Goal: Task Accomplishment & Management: Use online tool/utility

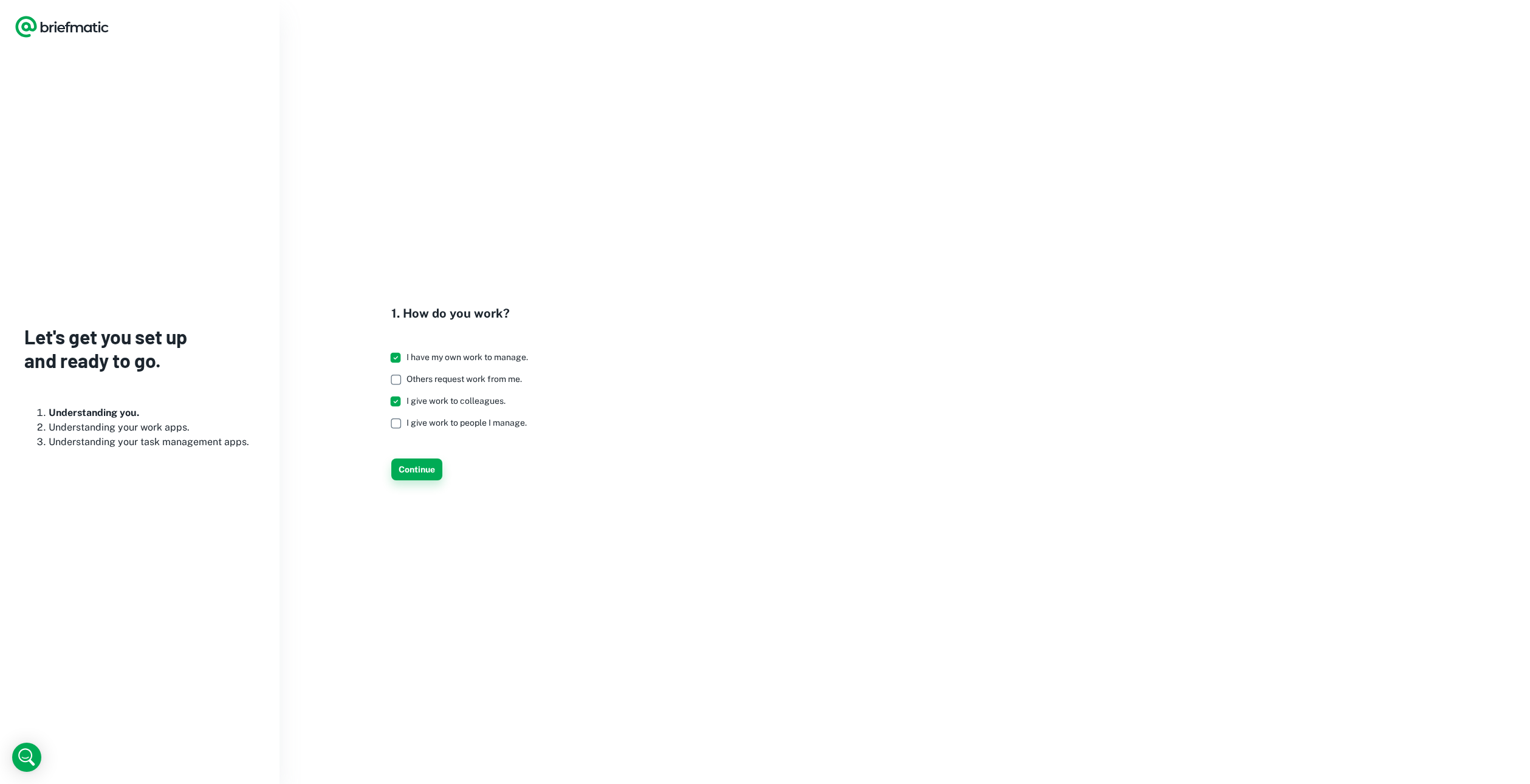
click at [404, 473] on button "Continue" at bounding box center [416, 469] width 51 height 22
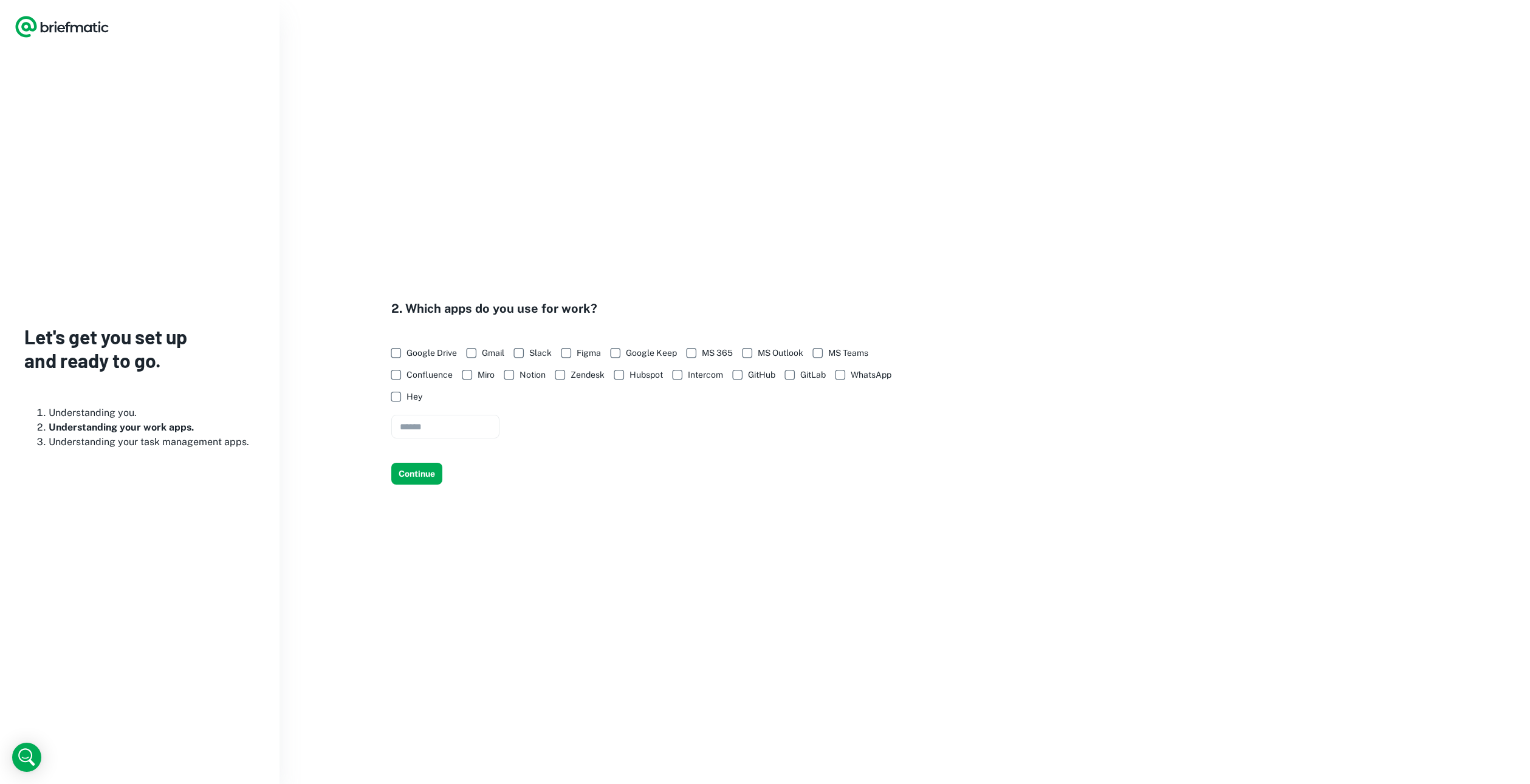
click at [426, 349] on span "Google Drive" at bounding box center [431, 353] width 50 height 14
click at [494, 354] on span "Gmail" at bounding box center [493, 353] width 22 height 14
click at [853, 377] on span "WhatsApp" at bounding box center [871, 374] width 41 height 14
click at [499, 351] on span "Gmail" at bounding box center [493, 353] width 22 height 14
click at [435, 474] on button "Continue" at bounding box center [416, 474] width 51 height 22
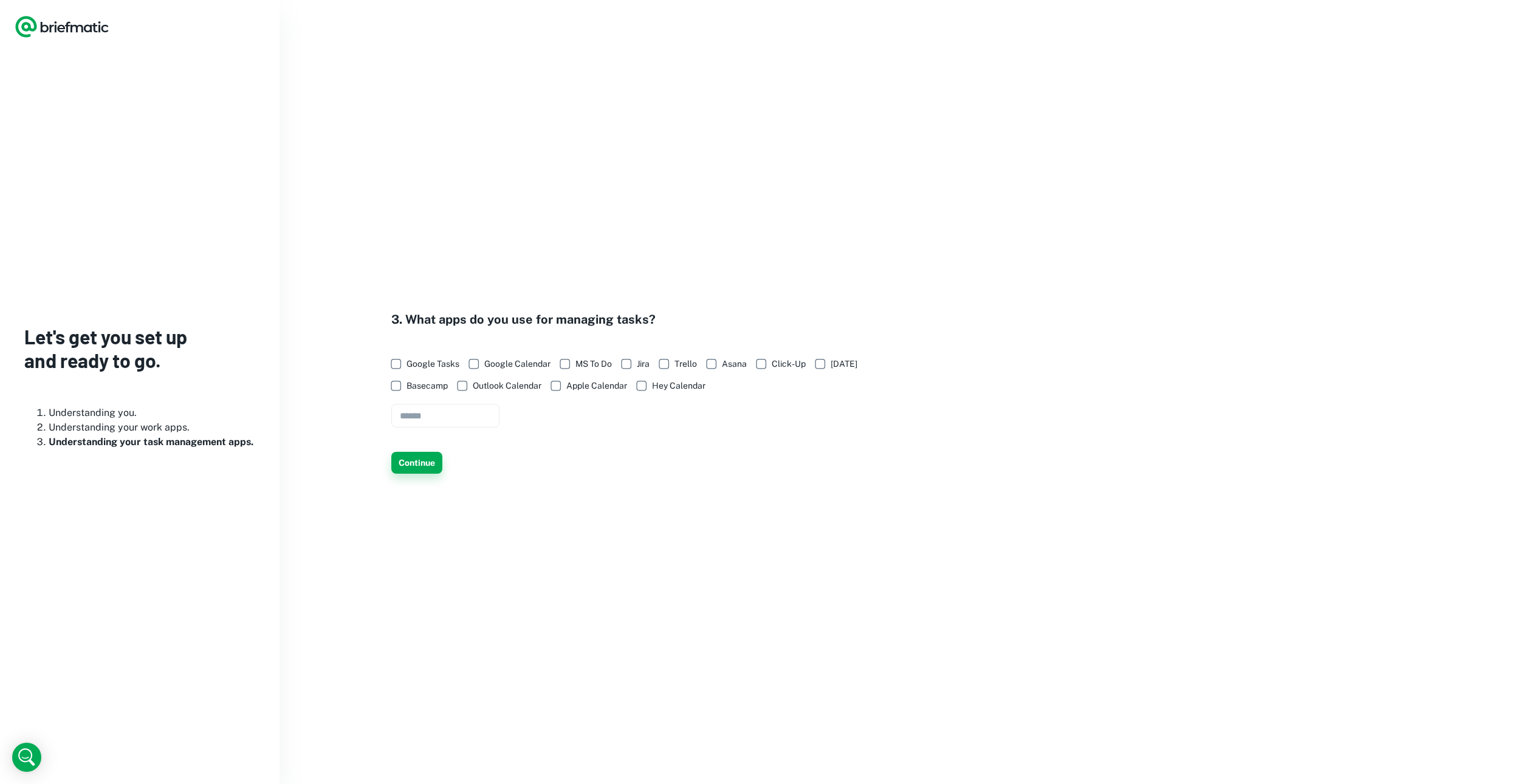
click at [436, 461] on button "Continue" at bounding box center [416, 463] width 51 height 22
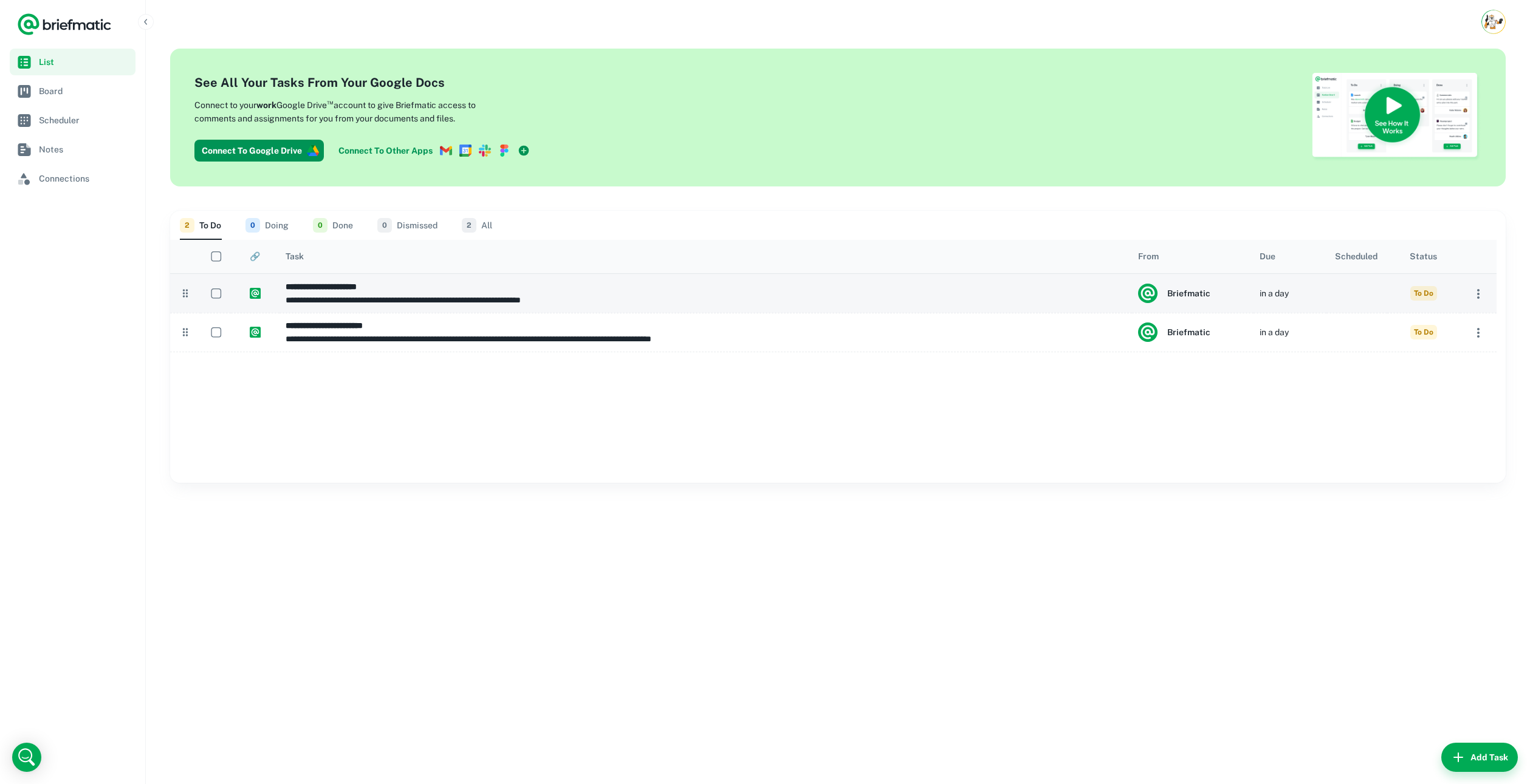
click at [656, 292] on h6 "**********" at bounding box center [705, 287] width 840 height 14
type input "**********"
type textarea "**********"
type input "**********"
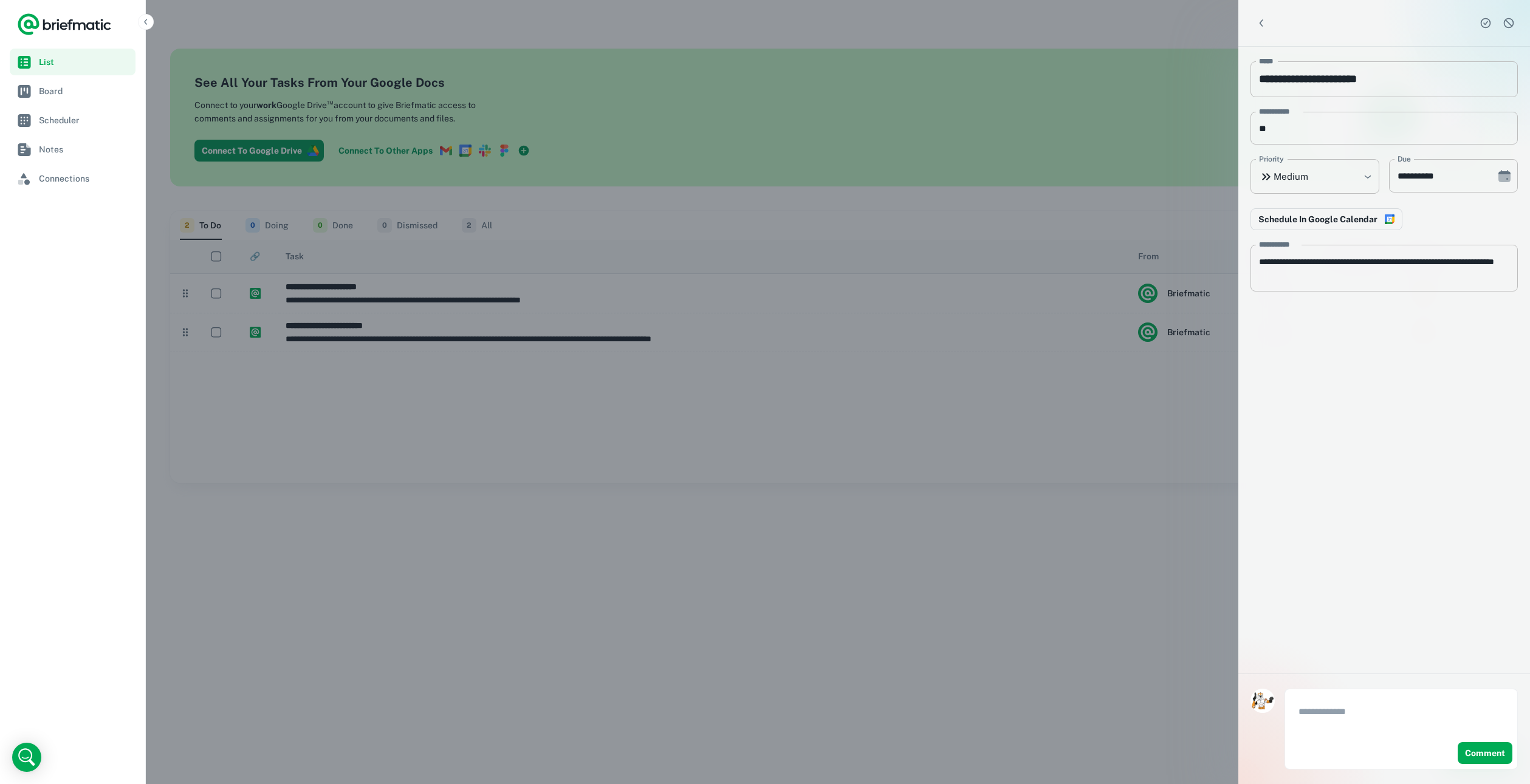
drag, startPoint x: 809, startPoint y: 415, endPoint x: 662, endPoint y: 359, distance: 157.3
click at [809, 415] on div at bounding box center [765, 392] width 1530 height 784
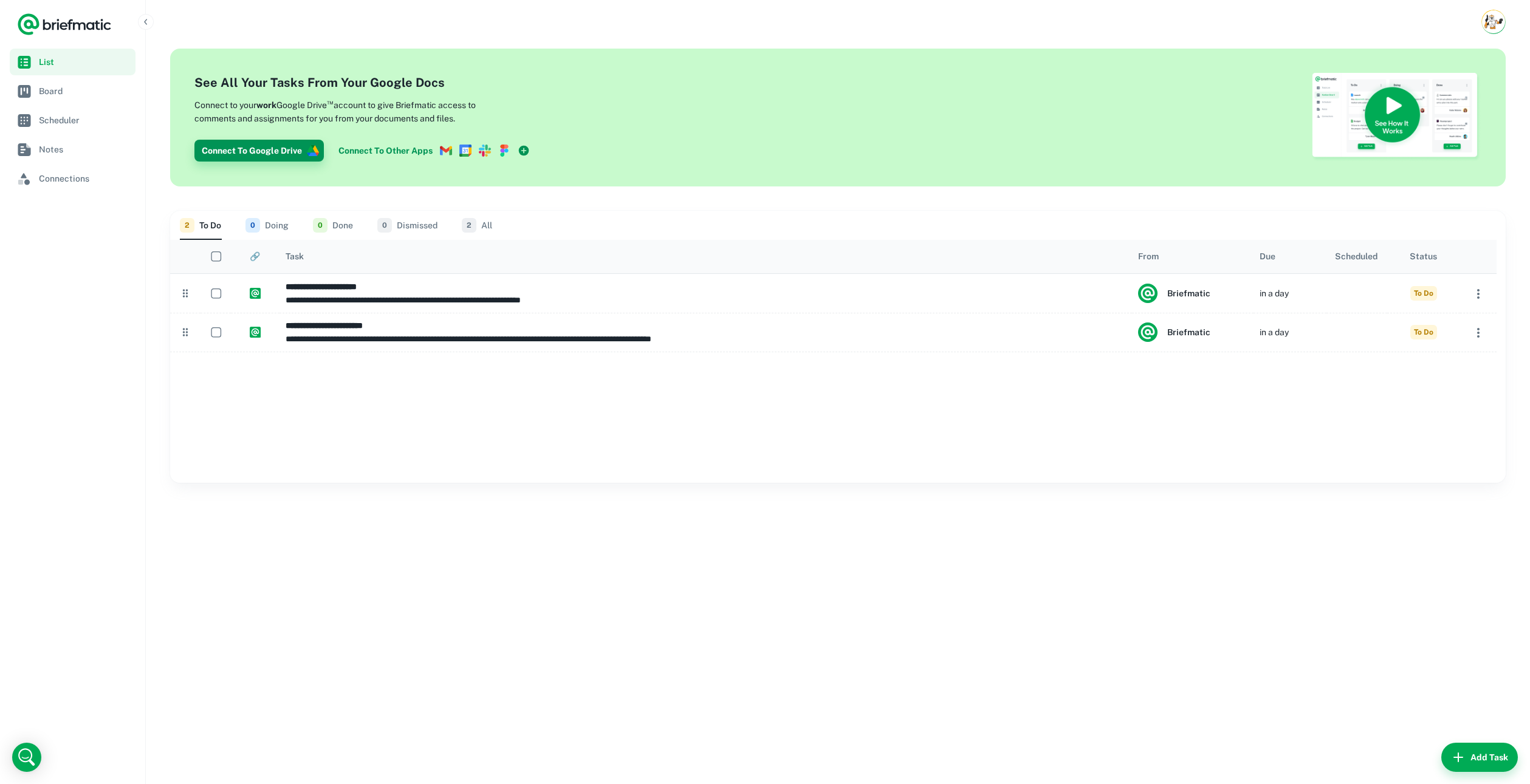
click at [272, 151] on button "Connect To Google Drive" at bounding box center [259, 150] width 129 height 22
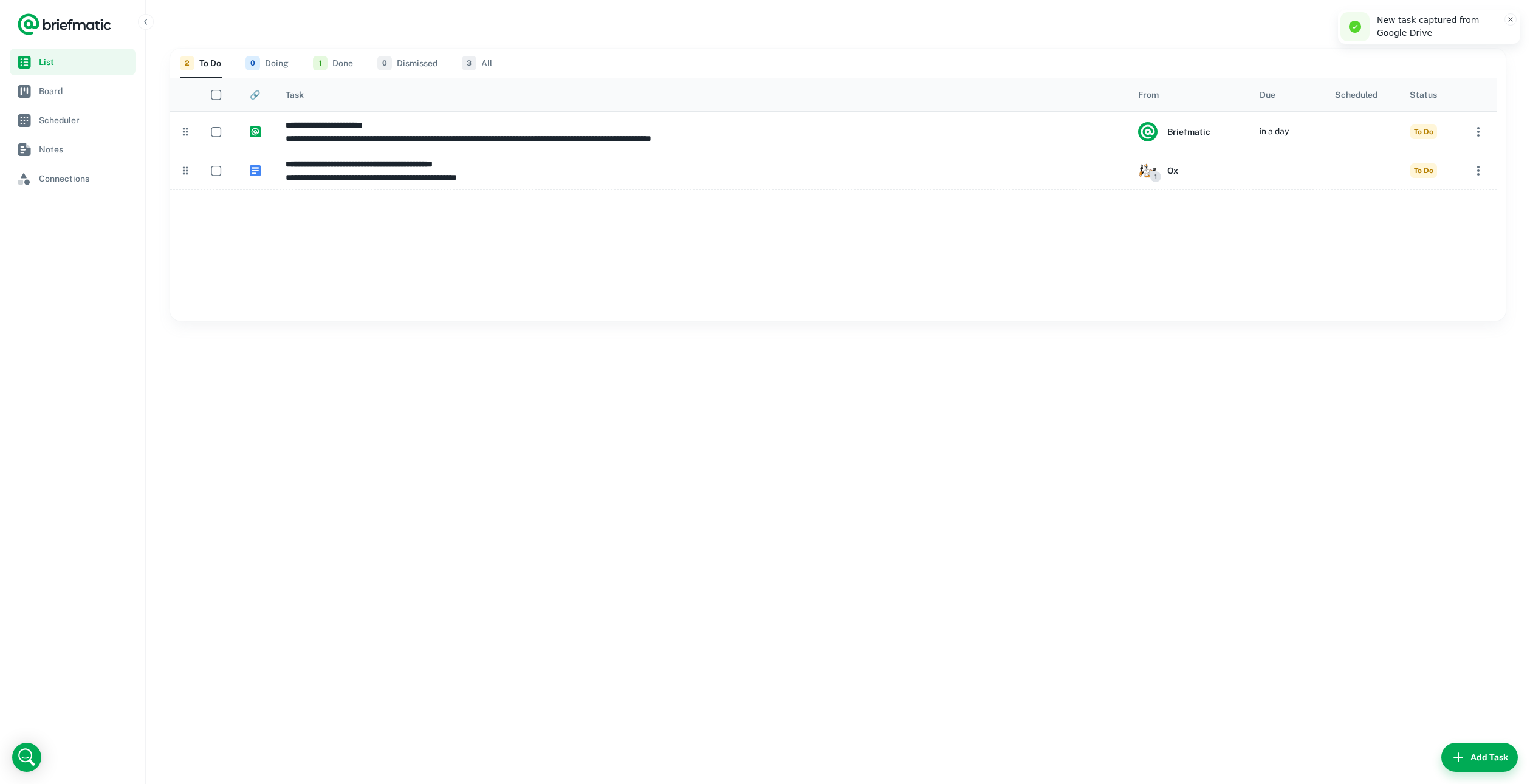
click at [63, 105] on ul "List Board Scheduler Notes Connections" at bounding box center [73, 120] width 126 height 143
click at [63, 96] on span "Board" at bounding box center [85, 91] width 92 height 14
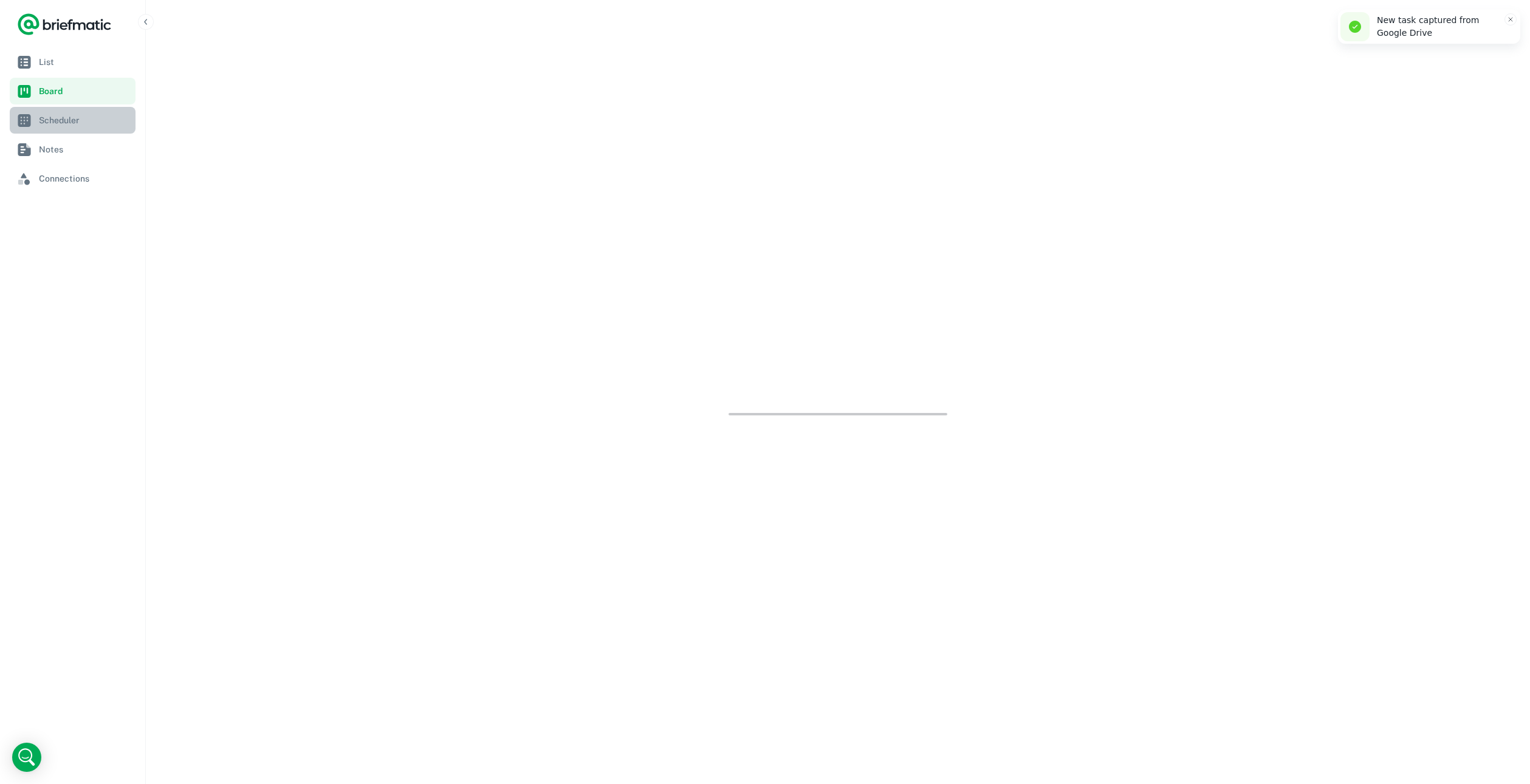
click at [68, 120] on span "Scheduler" at bounding box center [85, 120] width 92 height 14
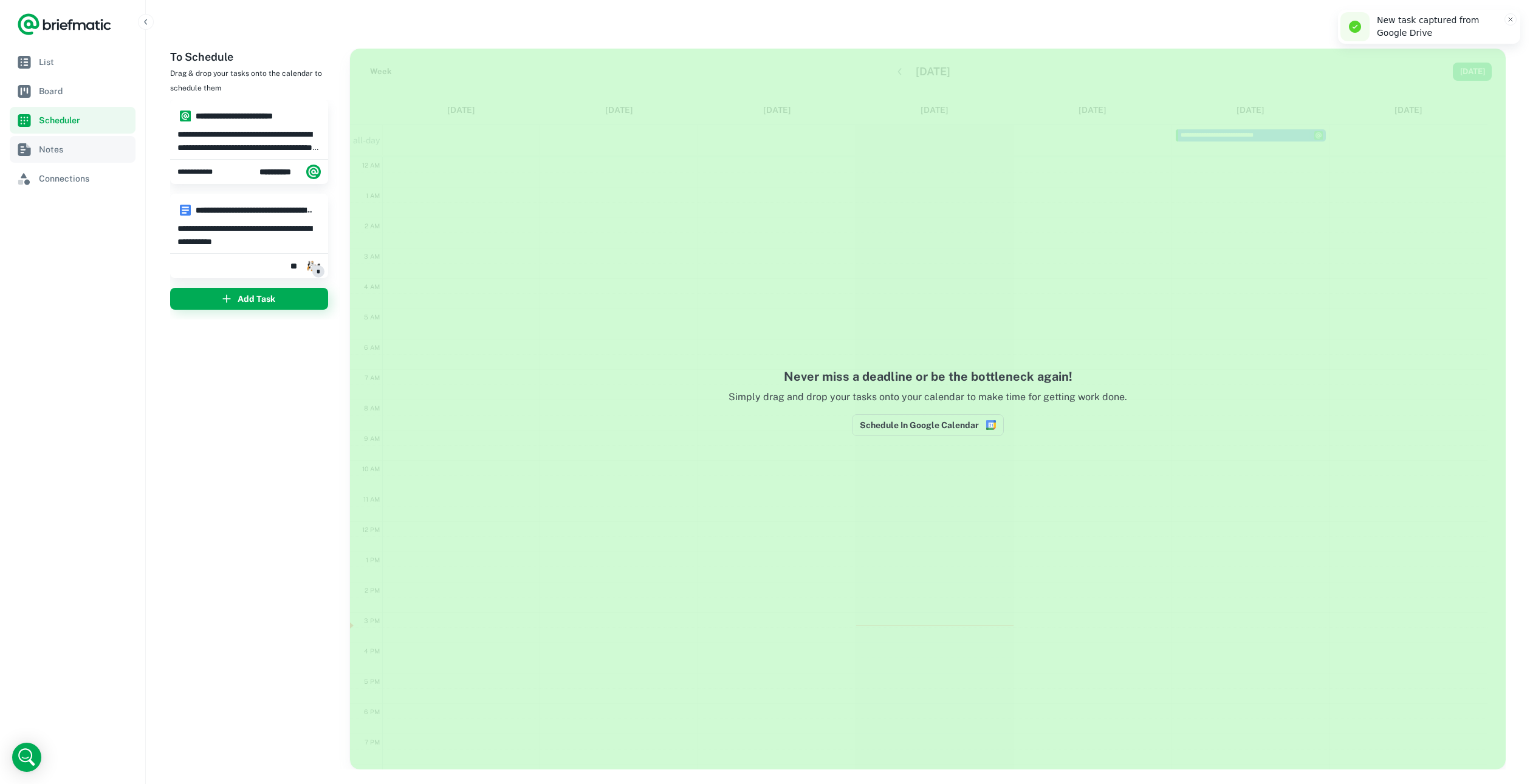
scroll to position [116, 0]
click at [70, 143] on span "Notes" at bounding box center [85, 149] width 92 height 14
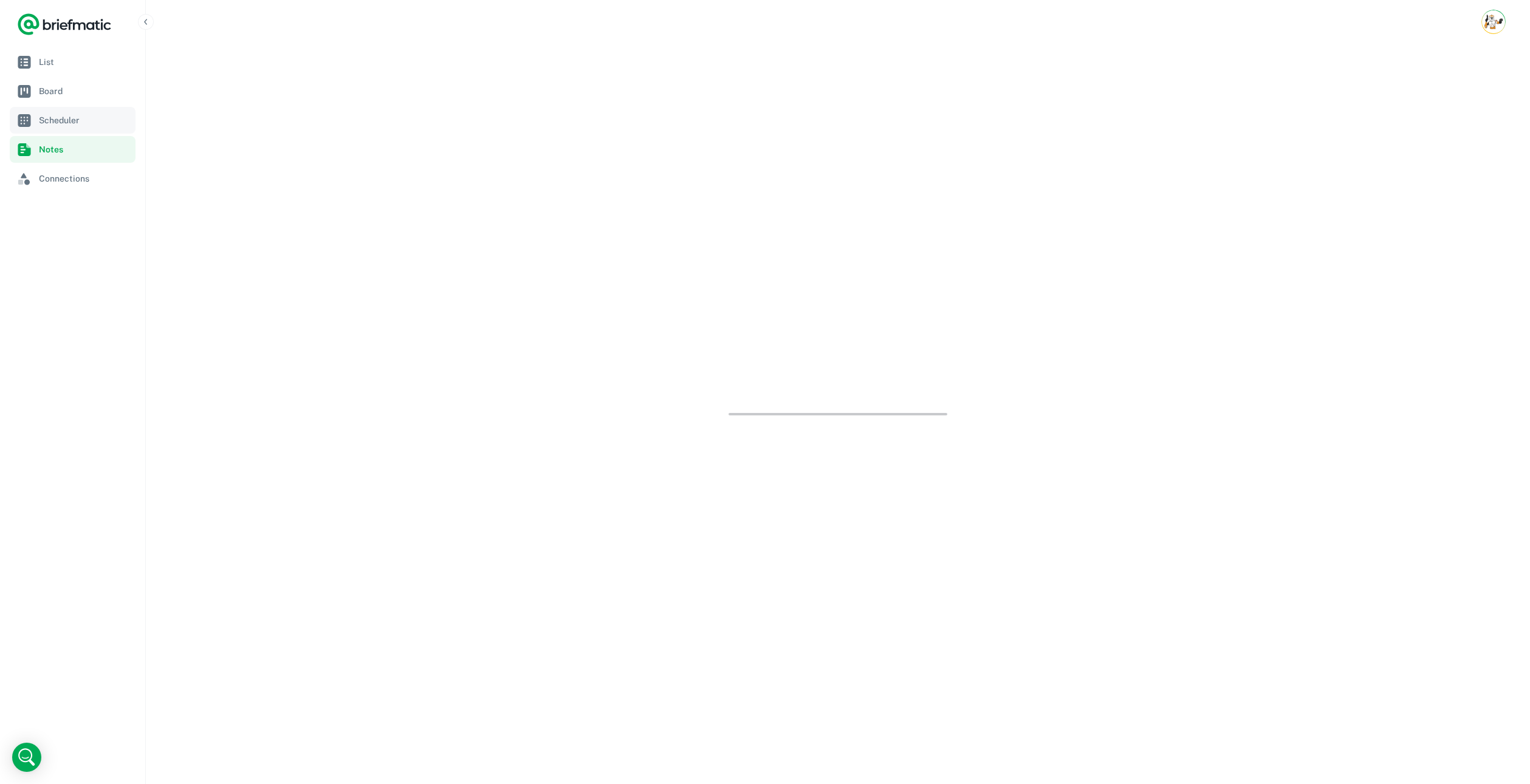
click at [76, 121] on span "Scheduler" at bounding box center [85, 120] width 92 height 14
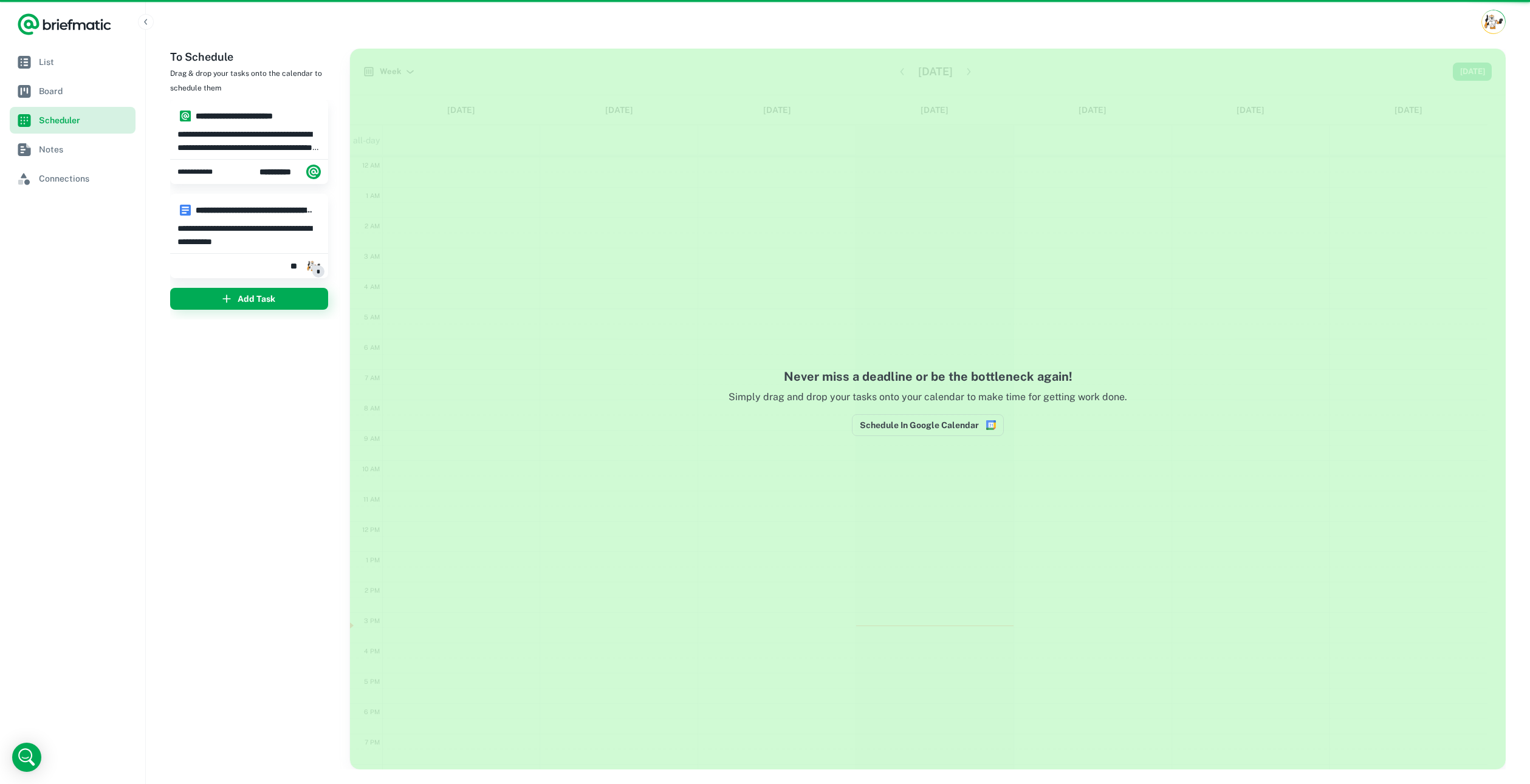
scroll to position [116, 0]
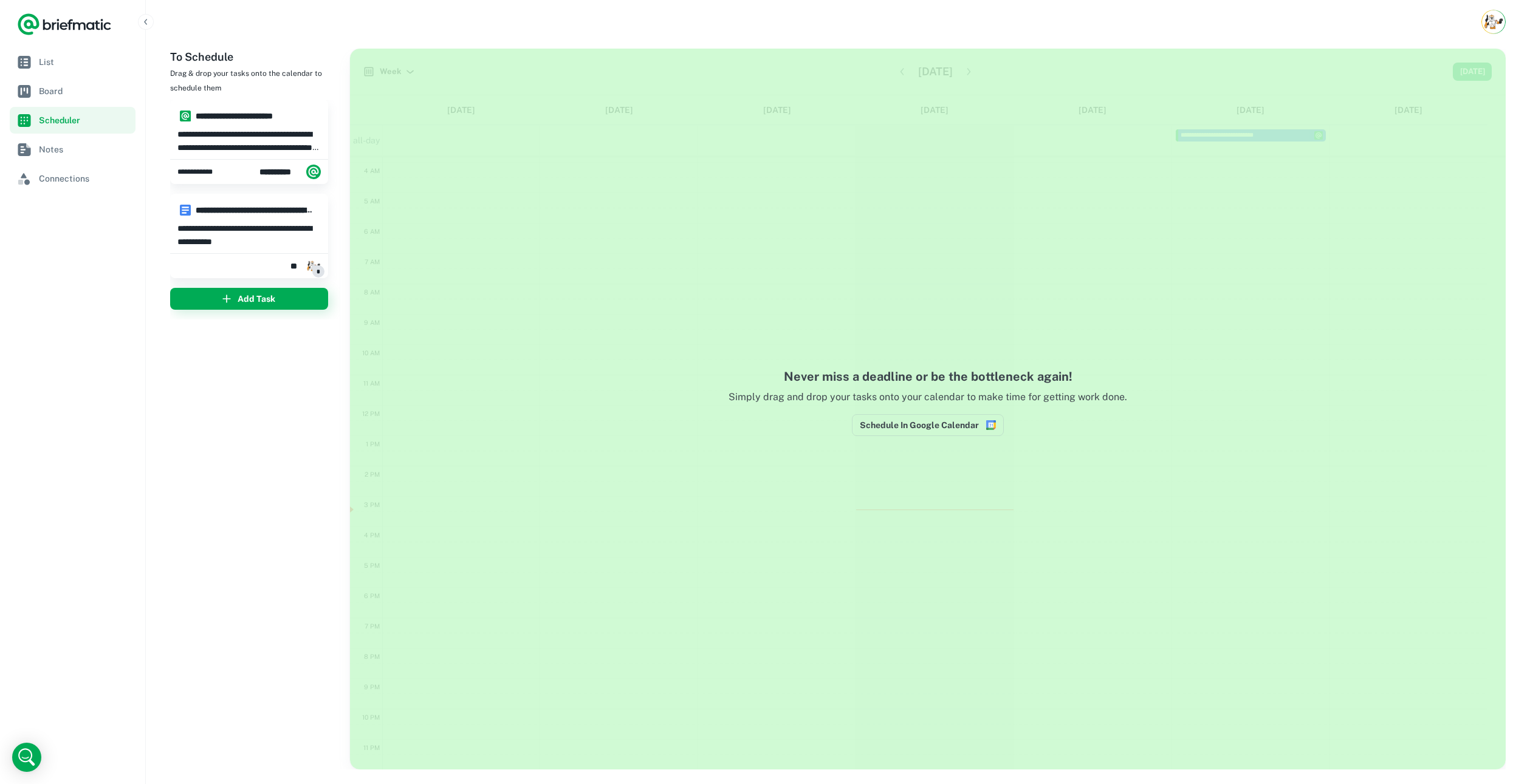
drag, startPoint x: 551, startPoint y: 221, endPoint x: 557, endPoint y: 225, distance: 7.2
click at [557, 224] on div "Never miss a deadline or be the bottleneck again! Simply drag and drop your tas…" at bounding box center [927, 409] width 1155 height 721
click at [932, 431] on button "Schedule In Google Calendar" at bounding box center [927, 425] width 152 height 22
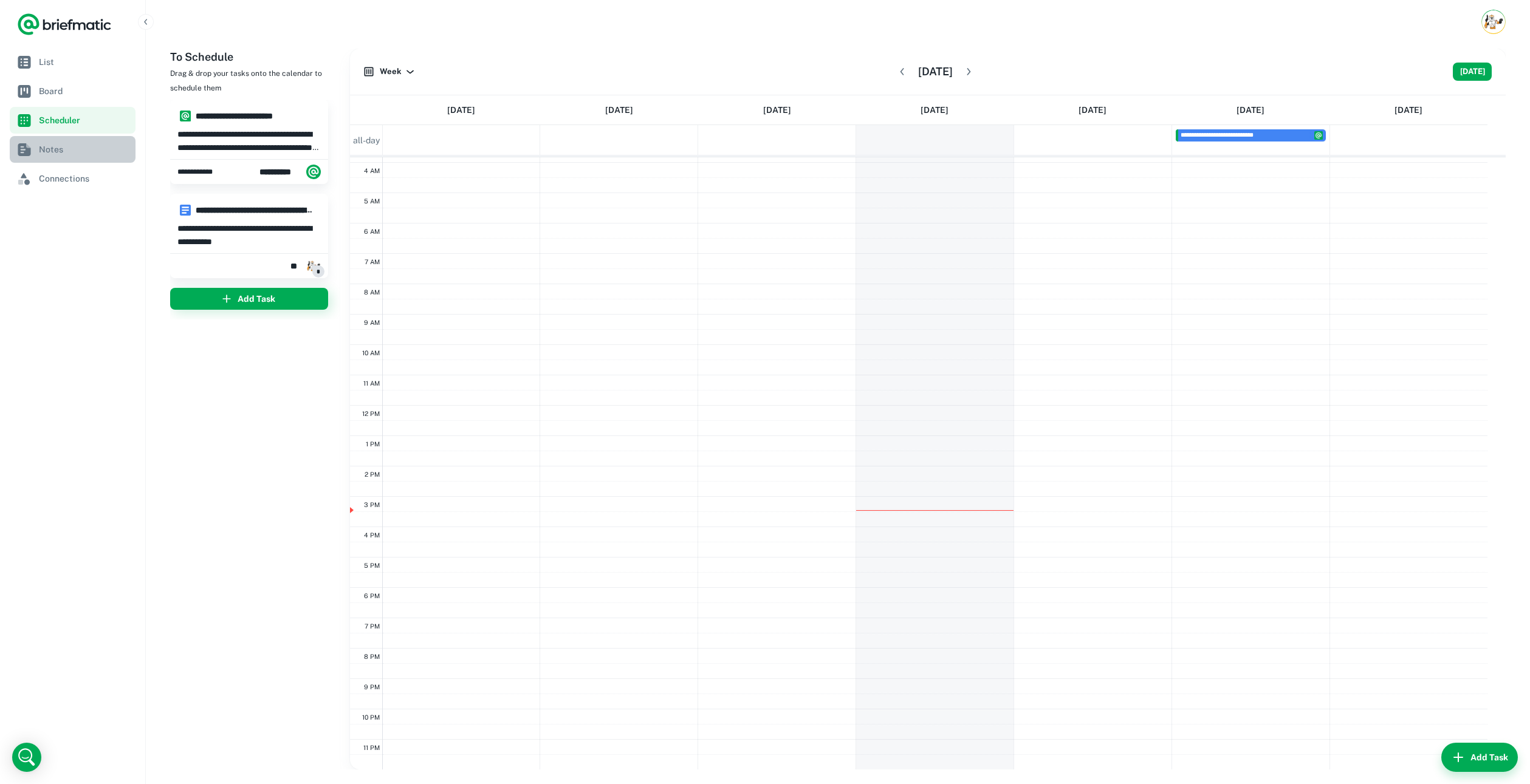
click at [69, 152] on span "Notes" at bounding box center [85, 149] width 92 height 14
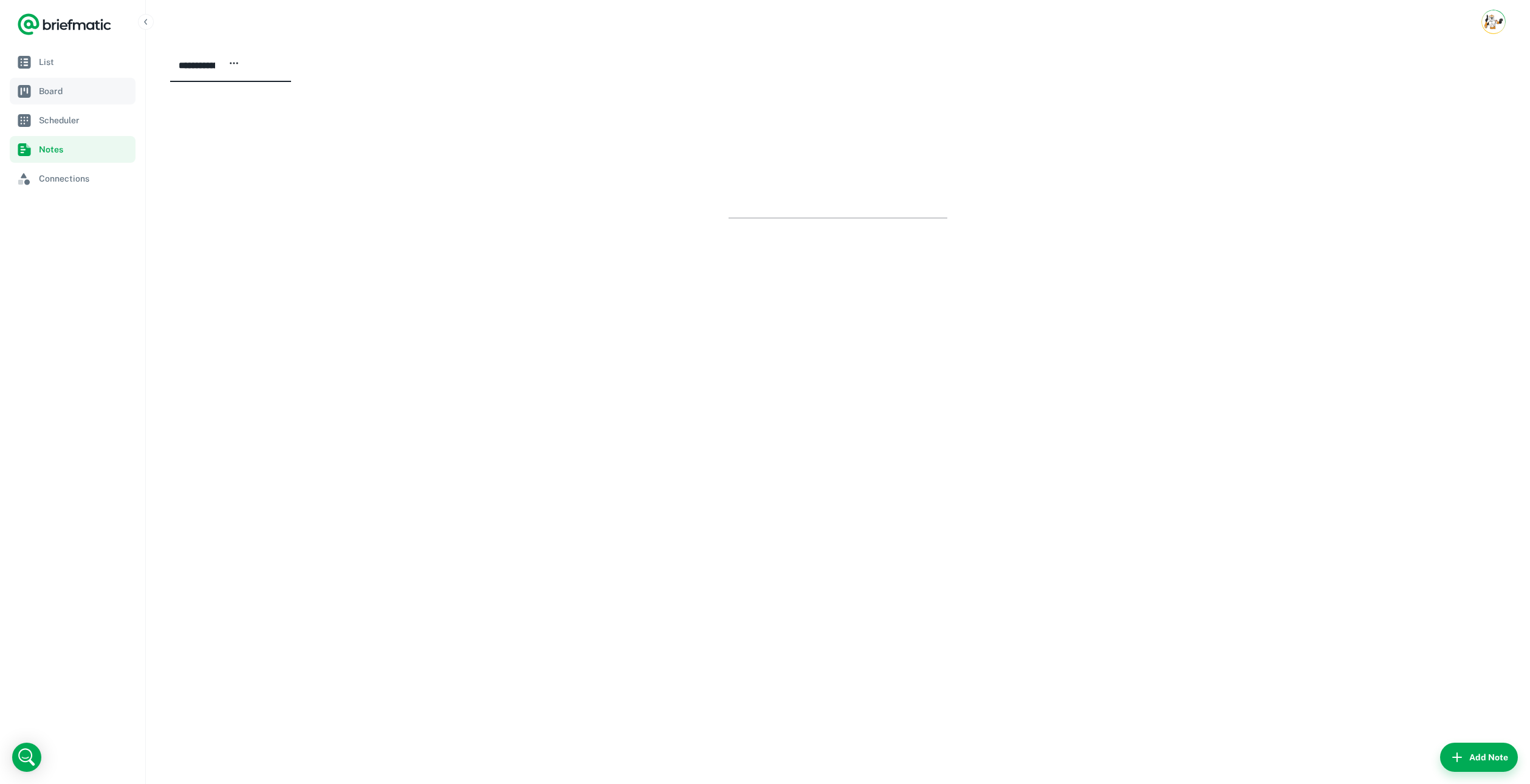
click at [61, 80] on link "Board" at bounding box center [73, 91] width 126 height 27
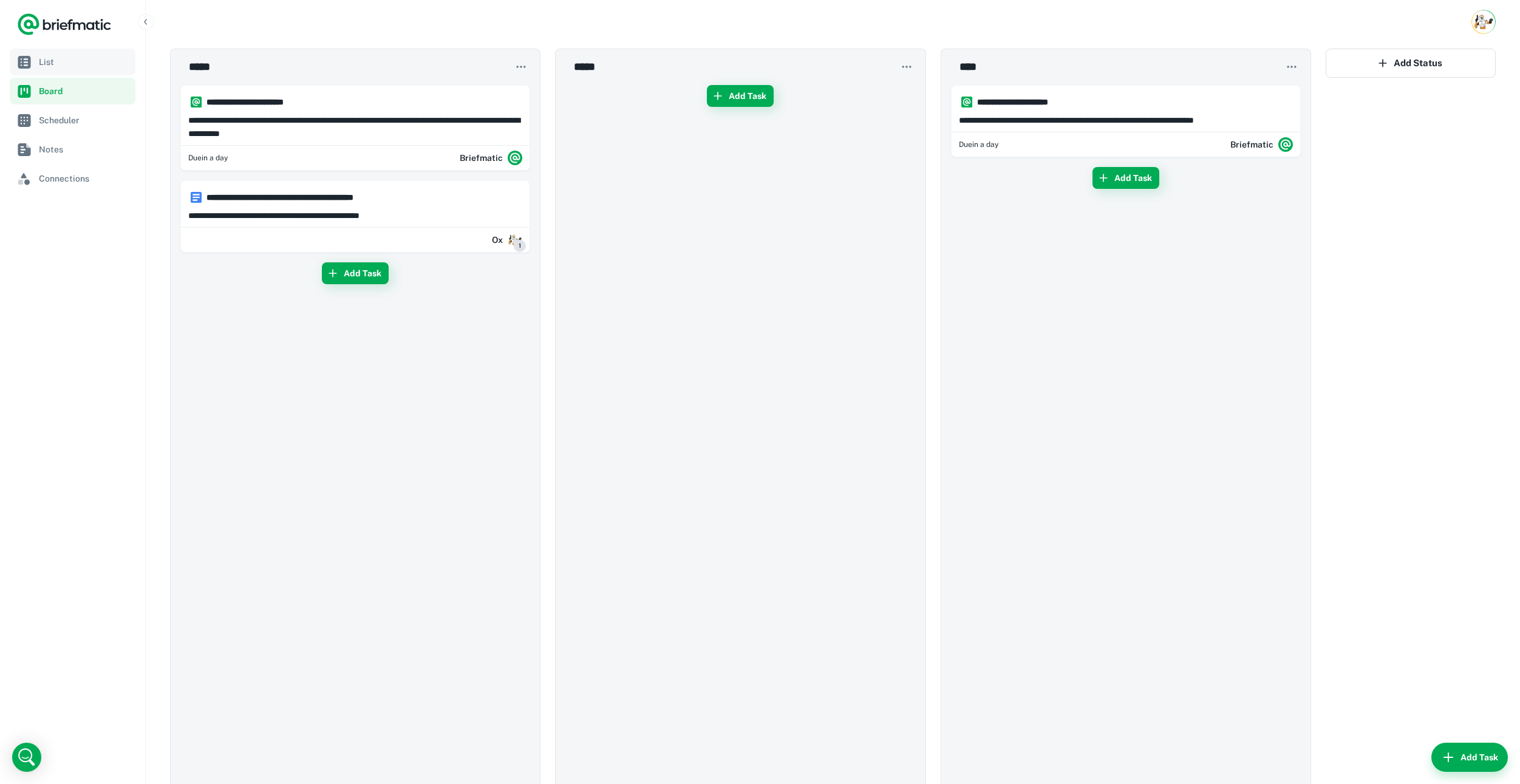
click at [61, 59] on span "List" at bounding box center [85, 62] width 92 height 14
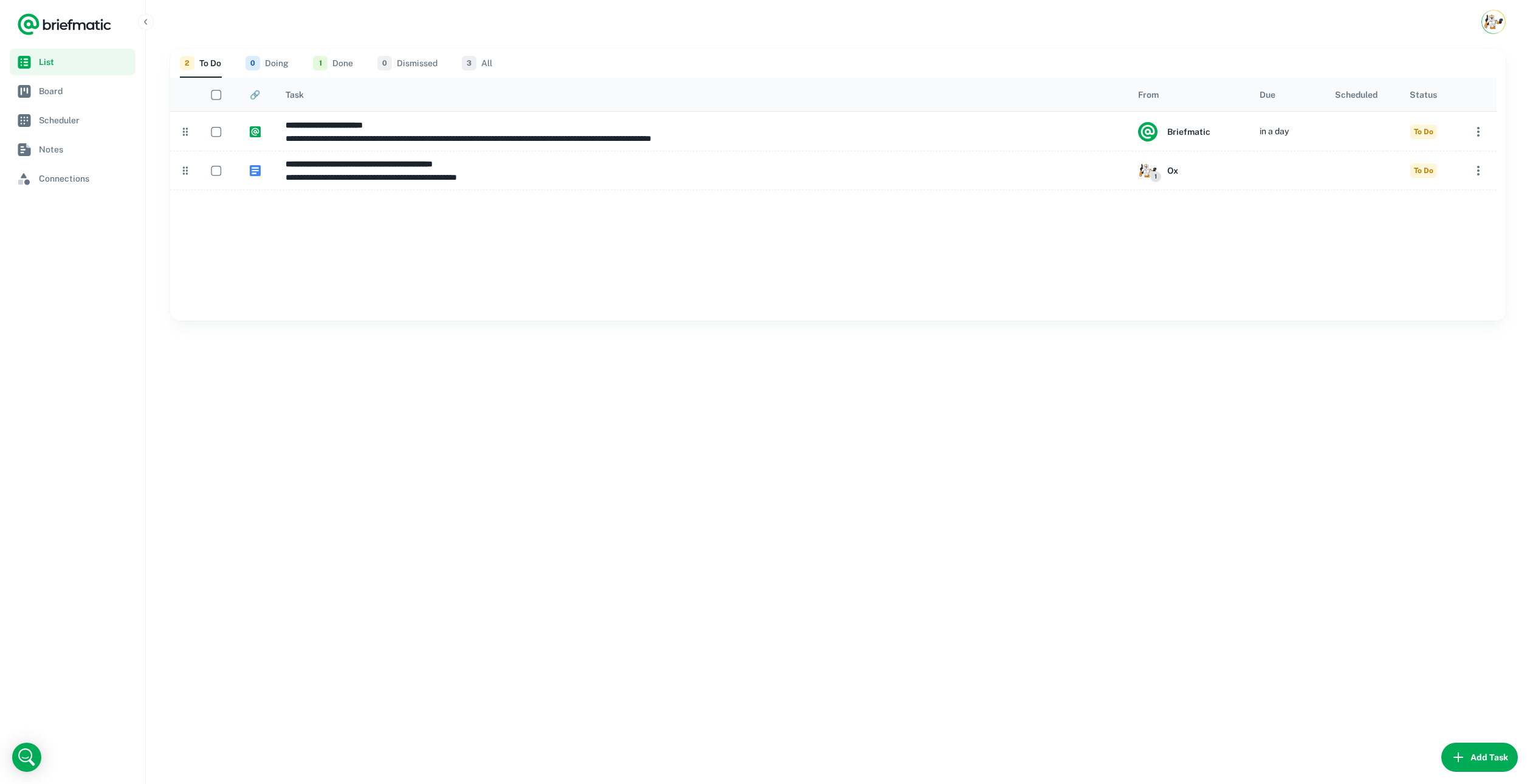
click at [1453, 757] on icon "button" at bounding box center [1458, 757] width 10 height 10
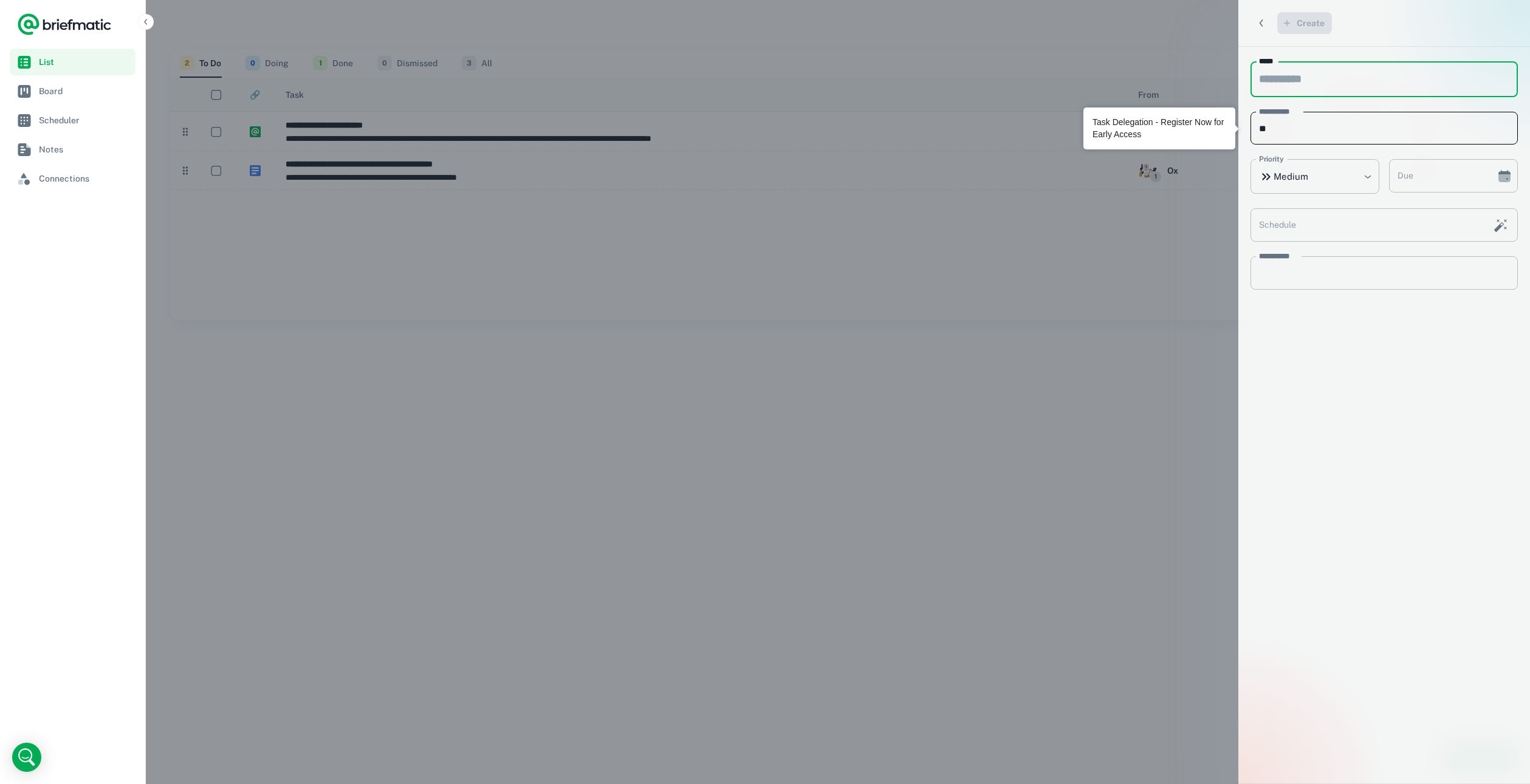
click at [1330, 134] on input "**" at bounding box center [1384, 128] width 267 height 33
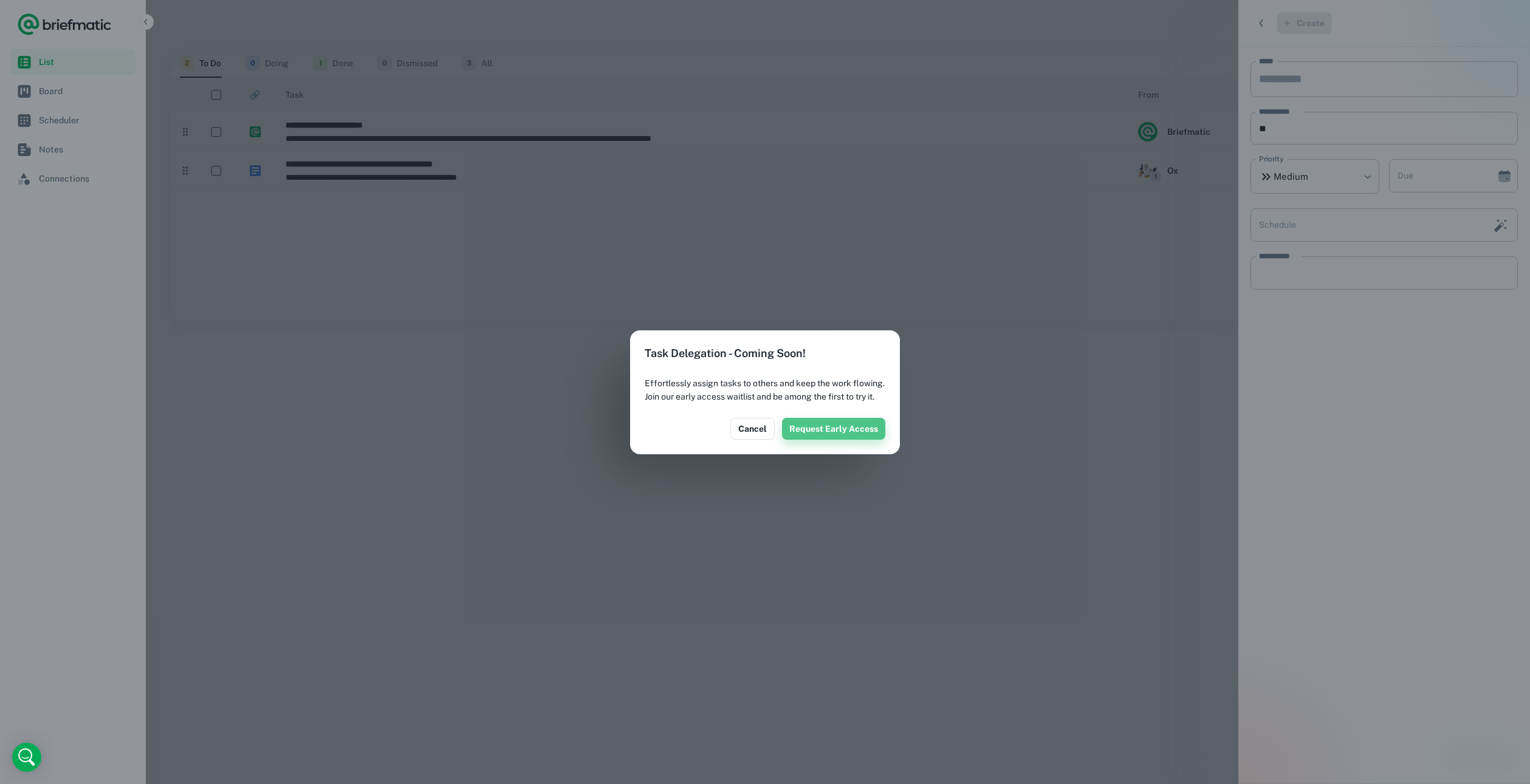
click at [853, 435] on button "Request Early Access" at bounding box center [833, 428] width 104 height 22
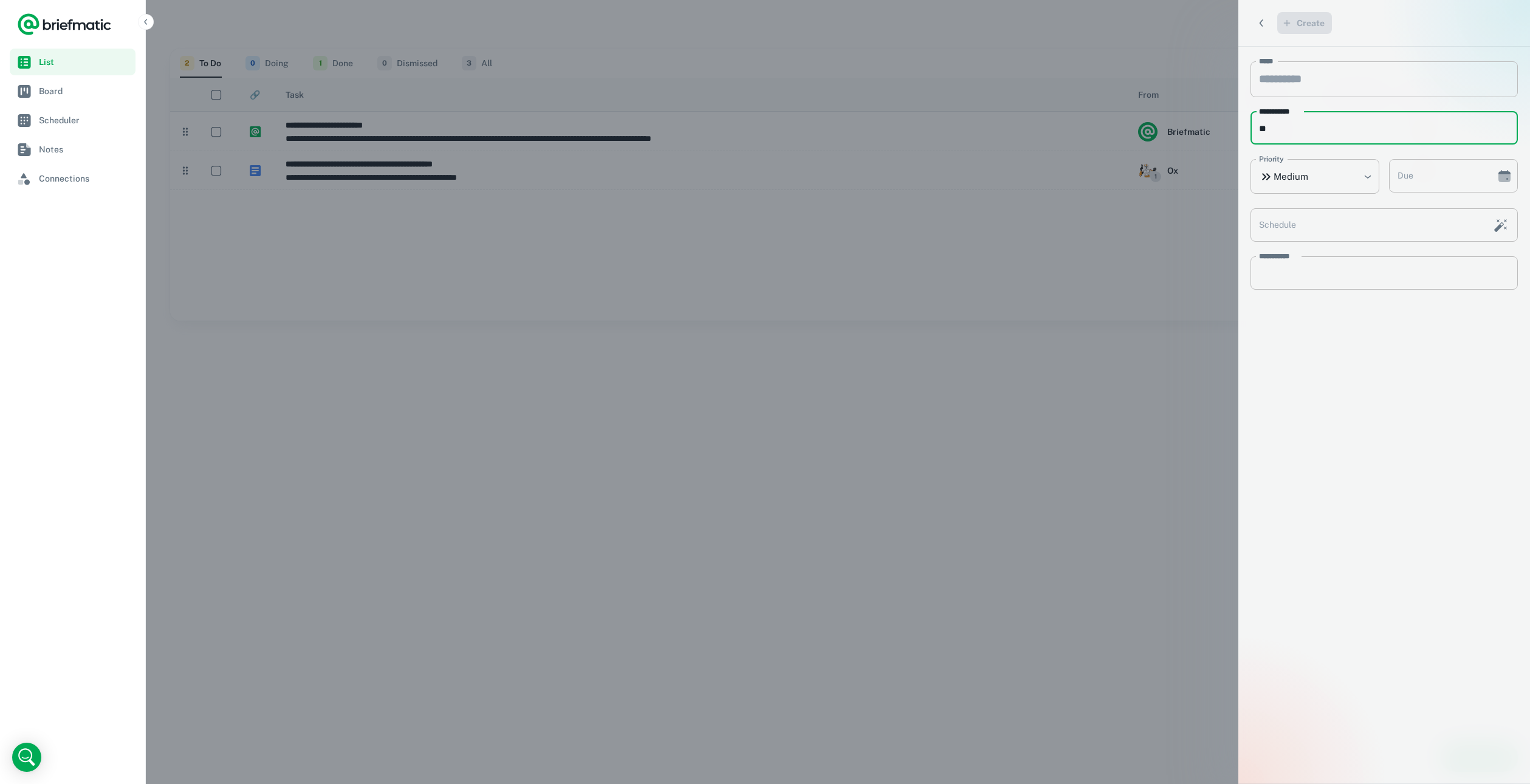
click at [853, 435] on div at bounding box center [765, 392] width 1530 height 784
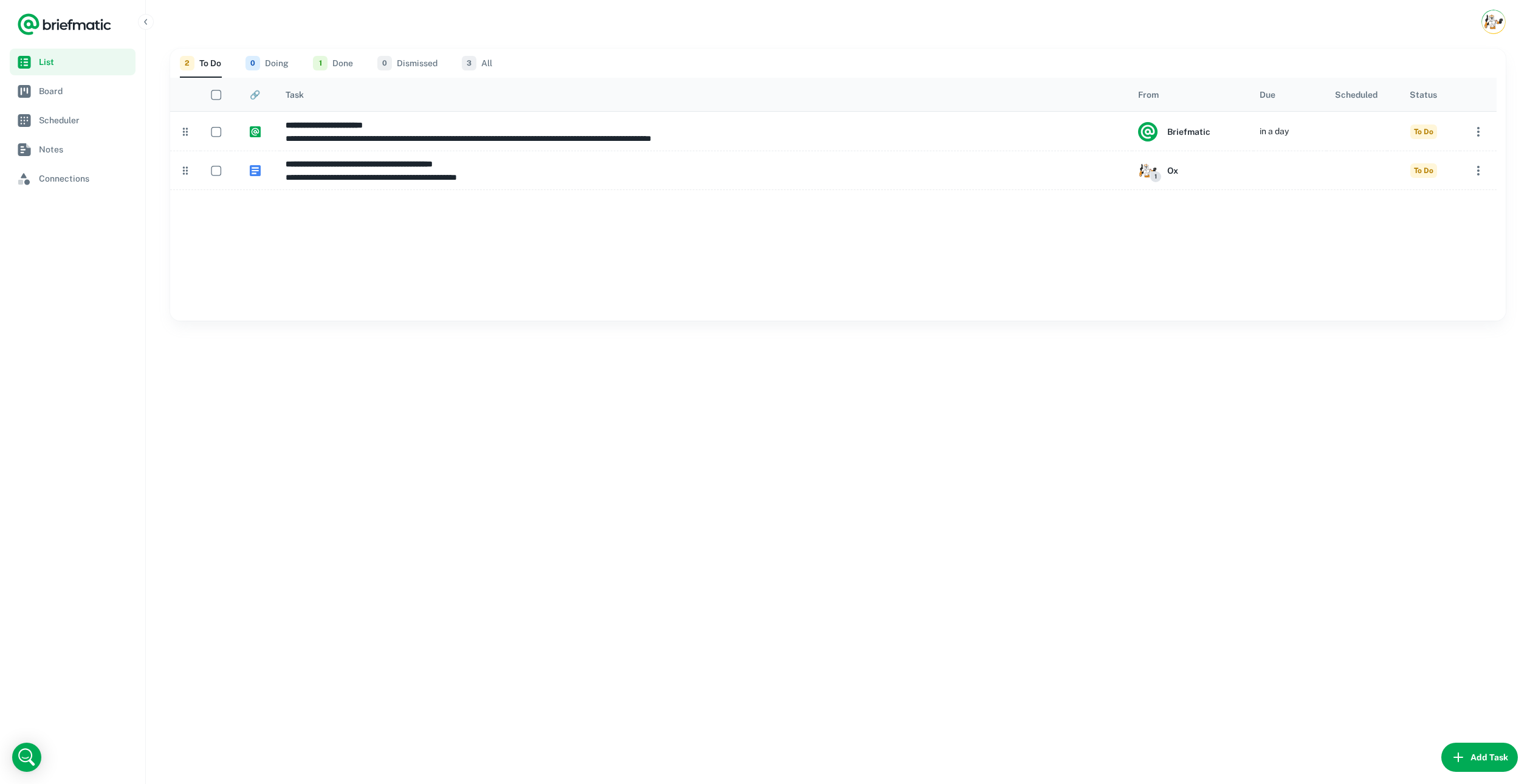
click at [40, 17] on icon "Logo" at bounding box center [65, 24] width 95 height 24
click at [1463, 761] on button "Add Task" at bounding box center [1479, 757] width 76 height 29
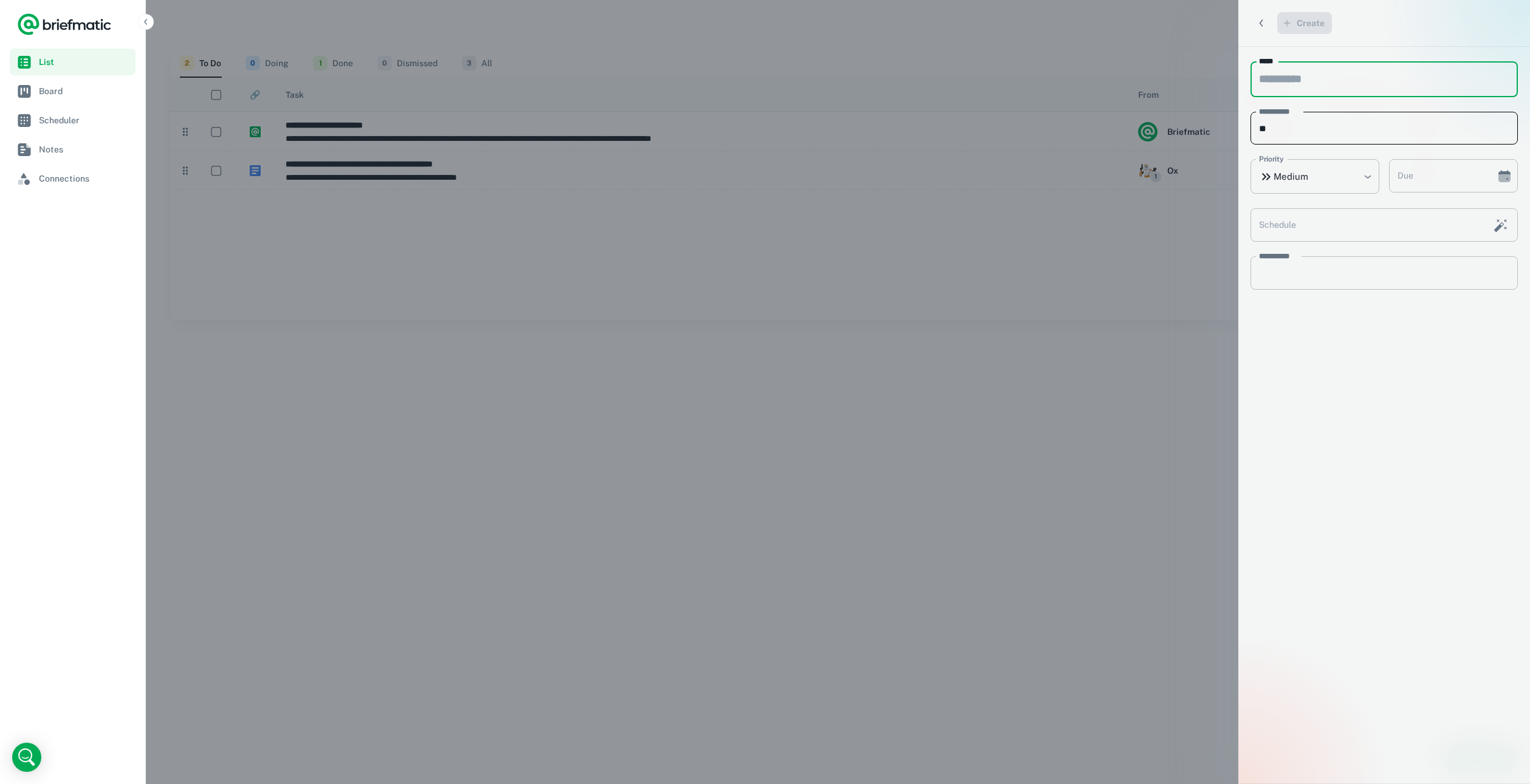
click at [1283, 126] on input "**" at bounding box center [1384, 128] width 267 height 33
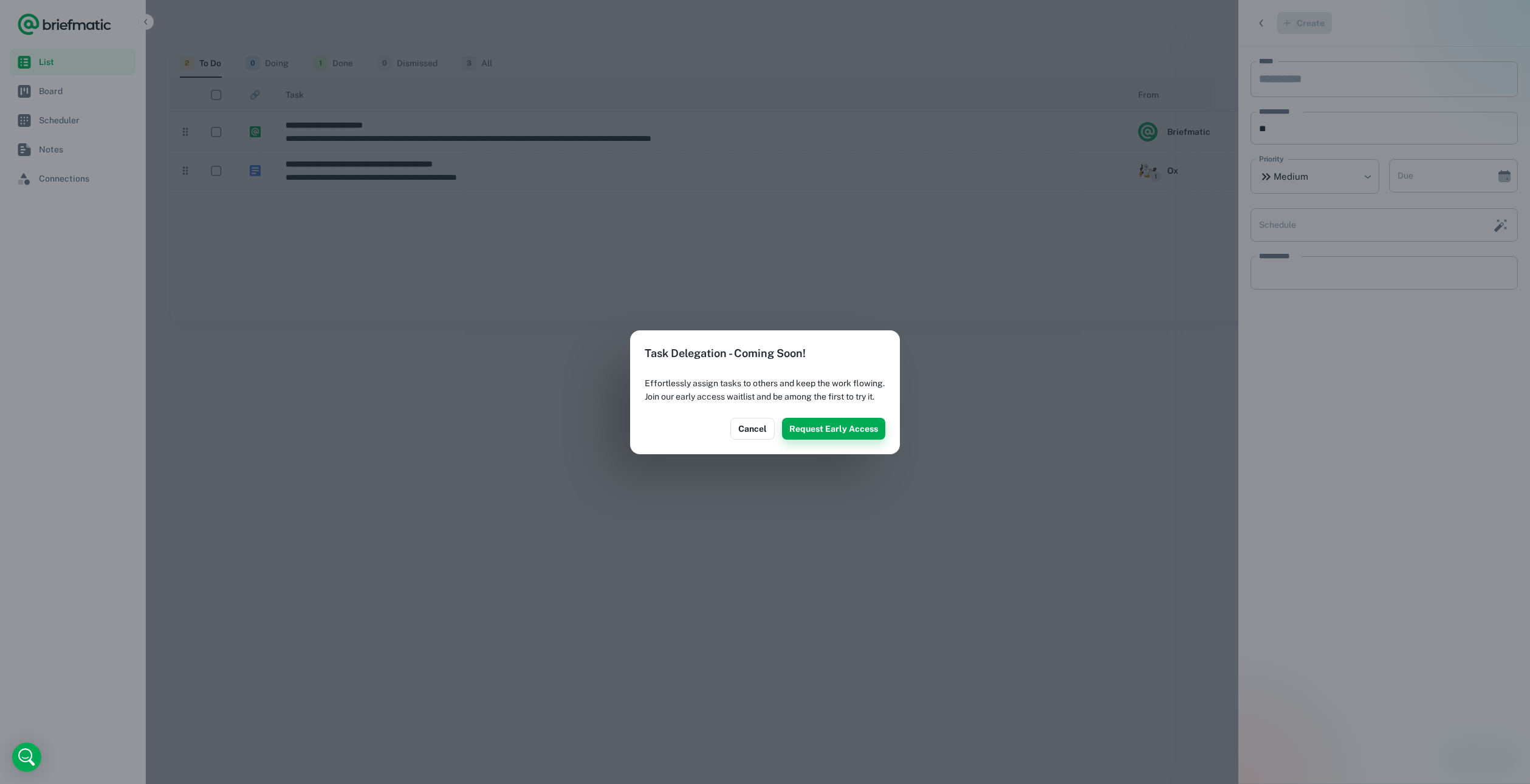
click at [847, 439] on button "Request Early Access" at bounding box center [833, 428] width 104 height 22
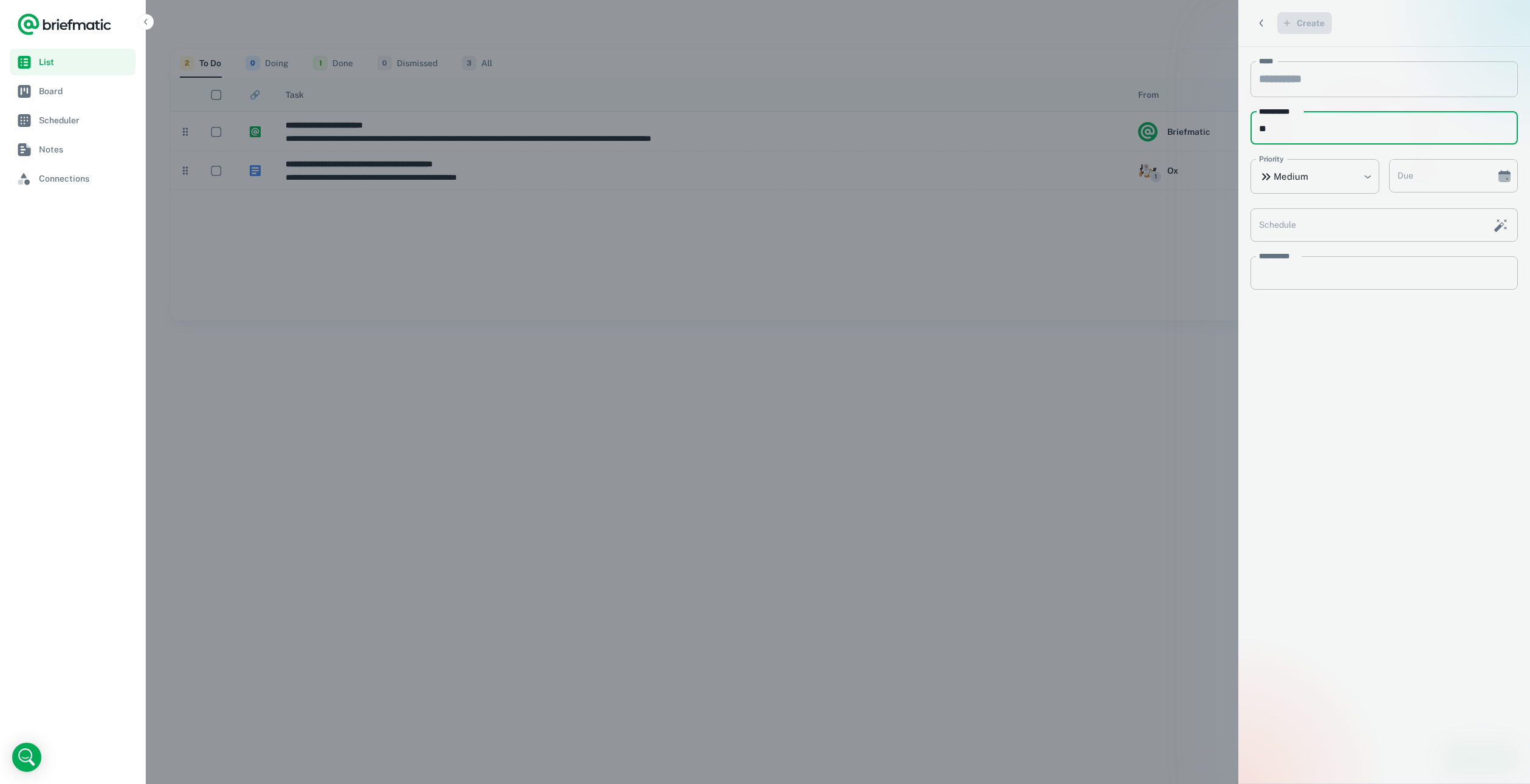
click at [862, 438] on div at bounding box center [765, 392] width 1530 height 784
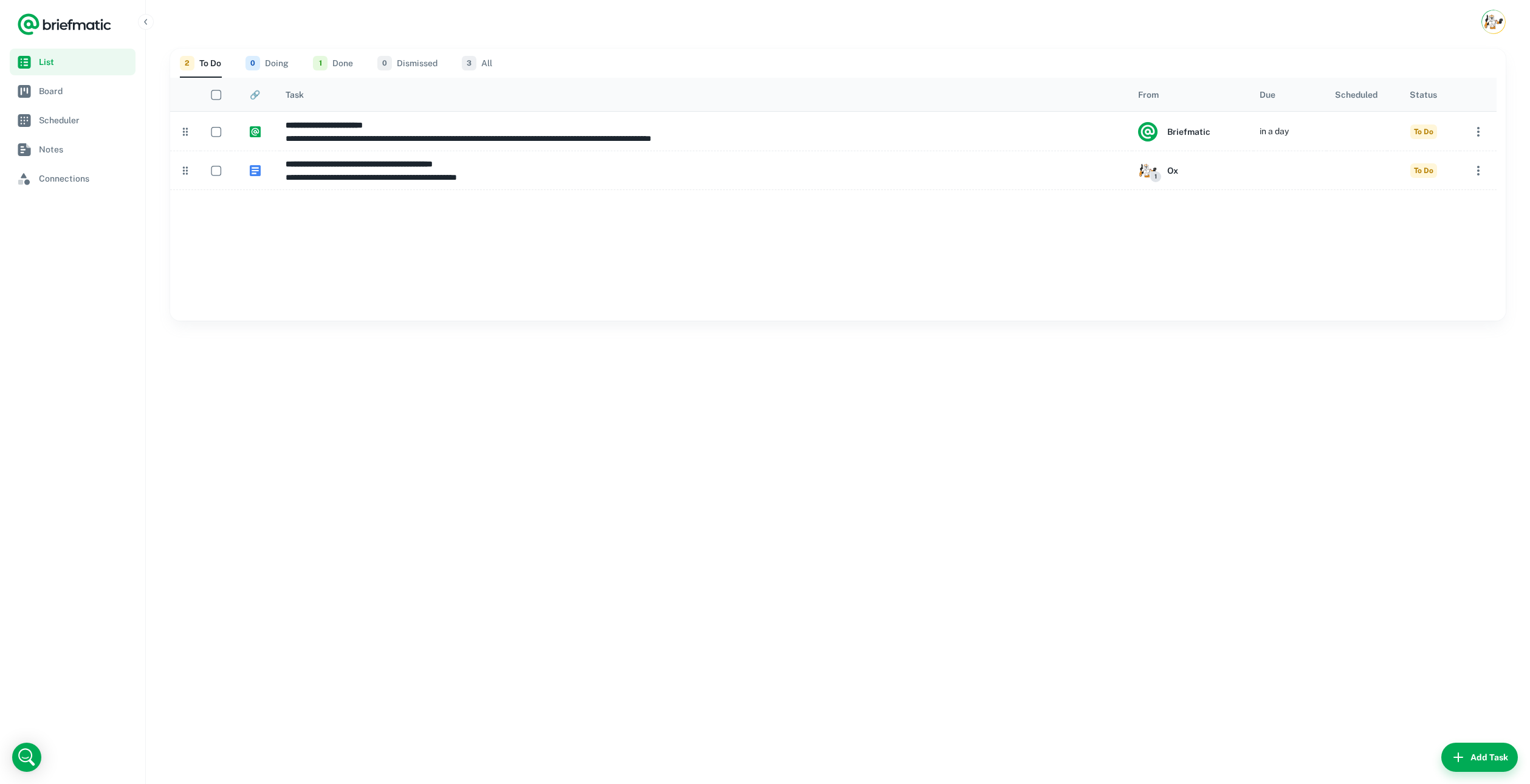
click at [1491, 21] on img "Account button" at bounding box center [1493, 22] width 21 height 21
click at [1422, 99] on li "Account Settings" at bounding box center [1439, 93] width 111 height 21
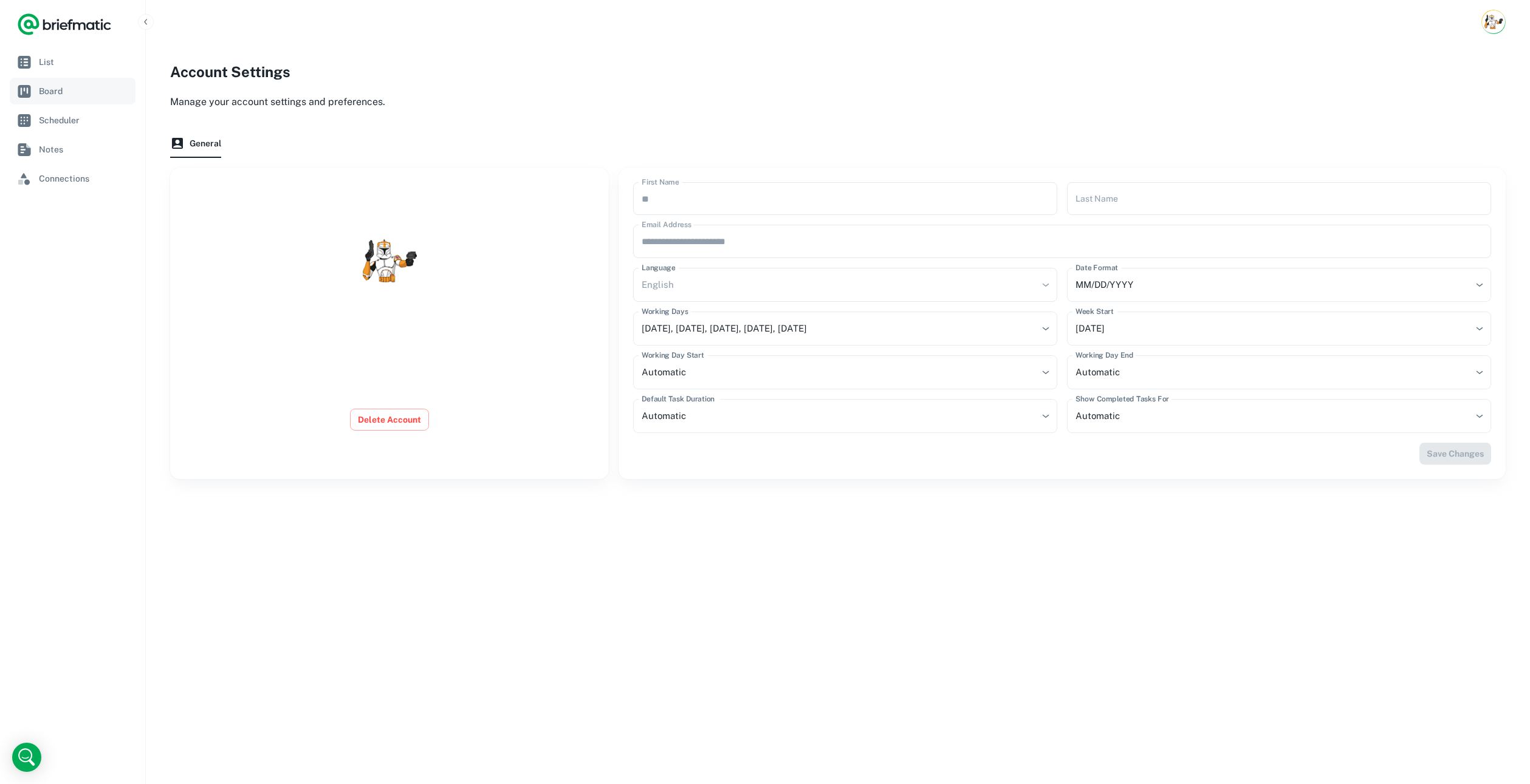
click at [42, 85] on span "Board" at bounding box center [85, 91] width 92 height 14
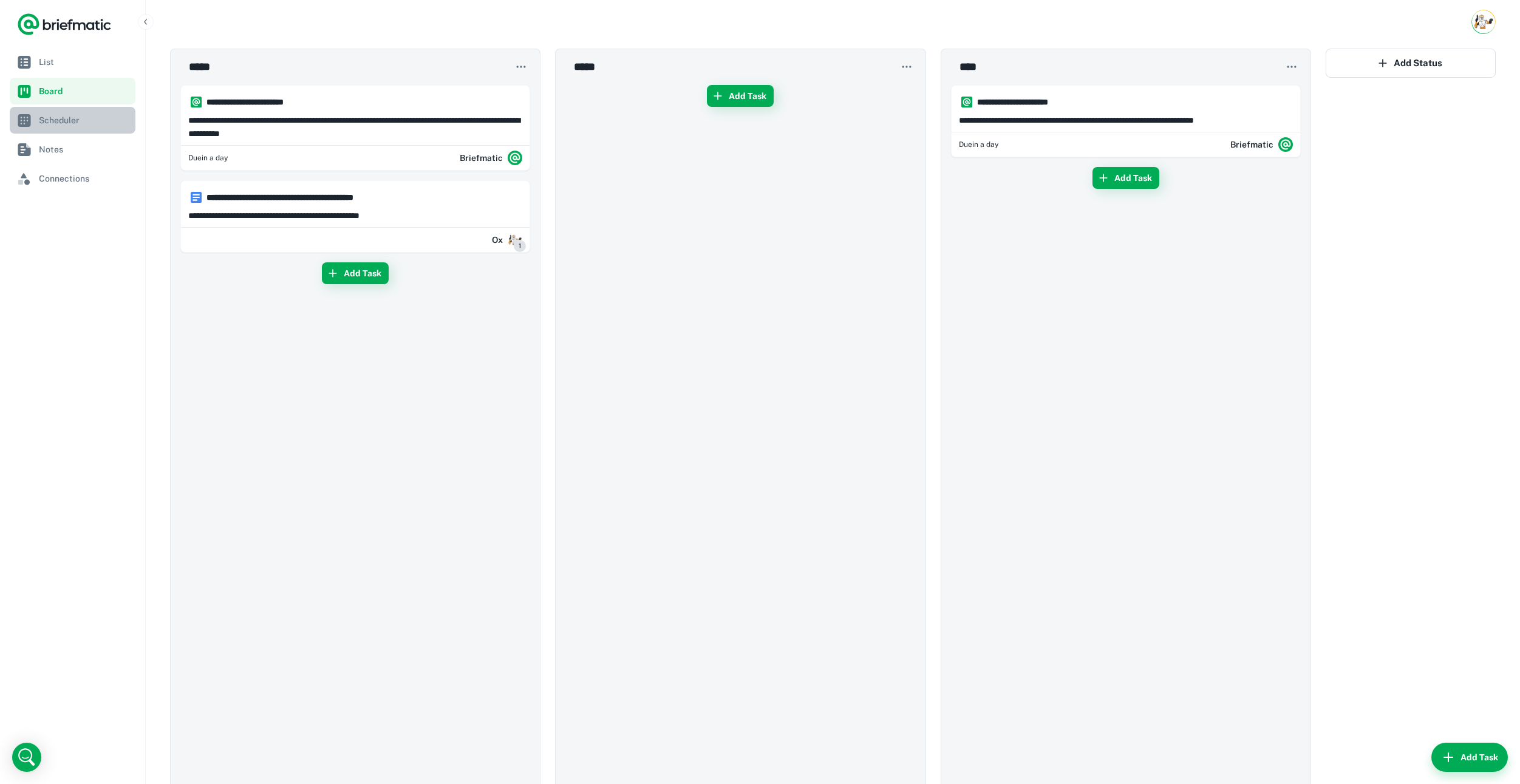
click at [47, 114] on span "Scheduler" at bounding box center [85, 120] width 92 height 14
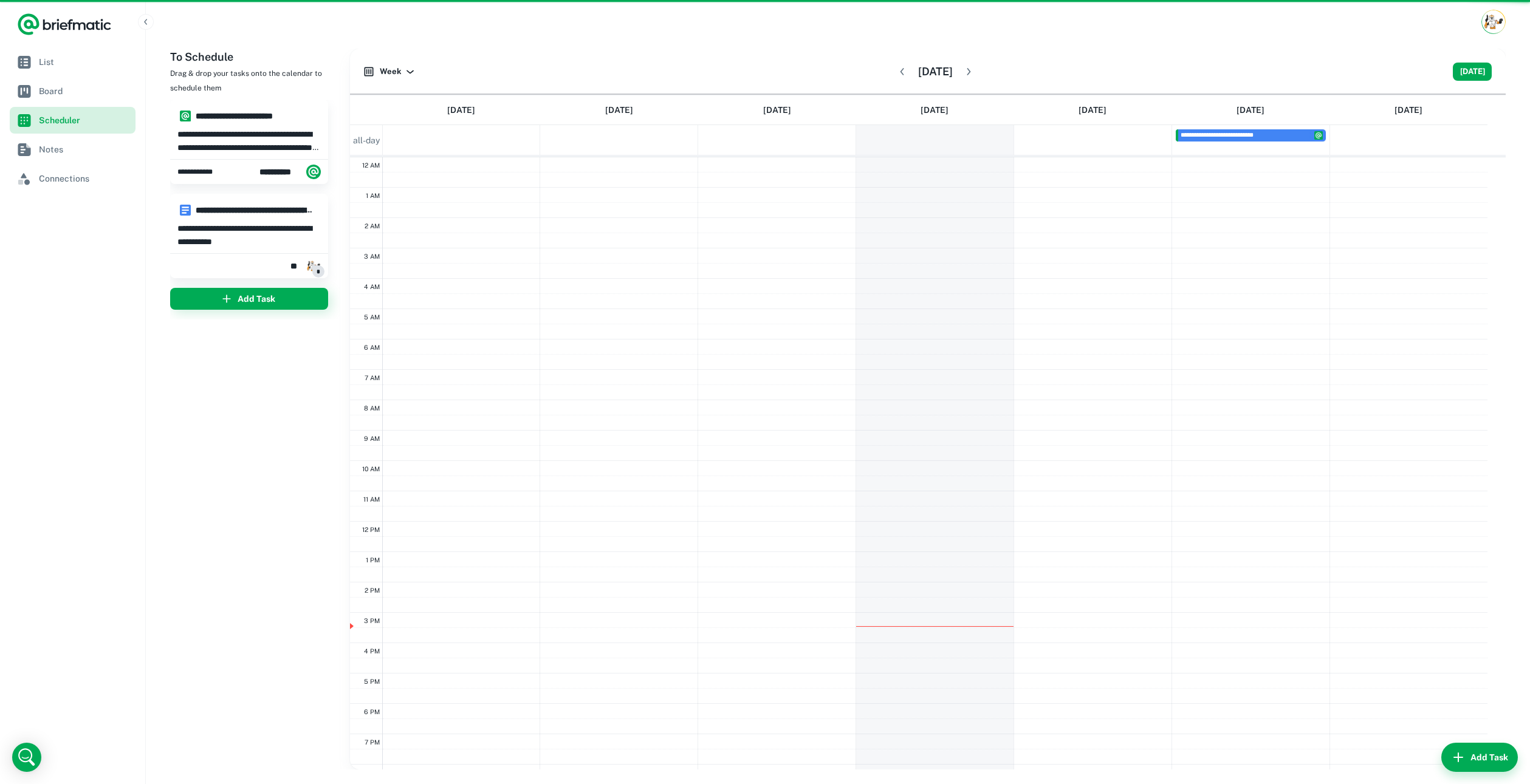
scroll to position [116, 0]
